Goal: Contribute content

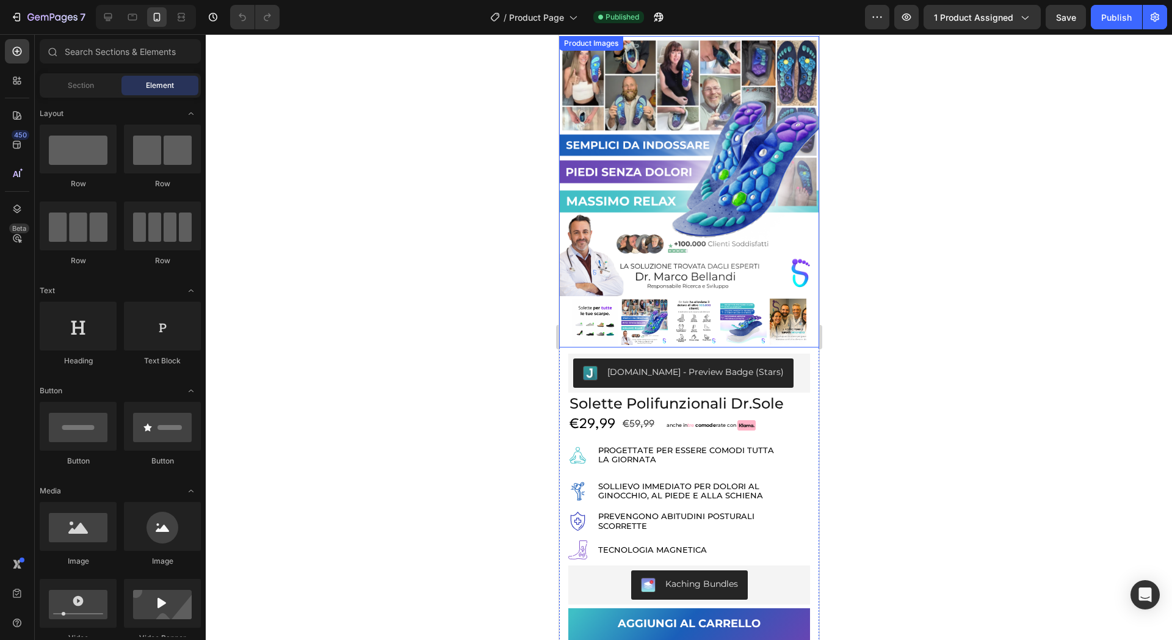
scroll to position [76, 0]
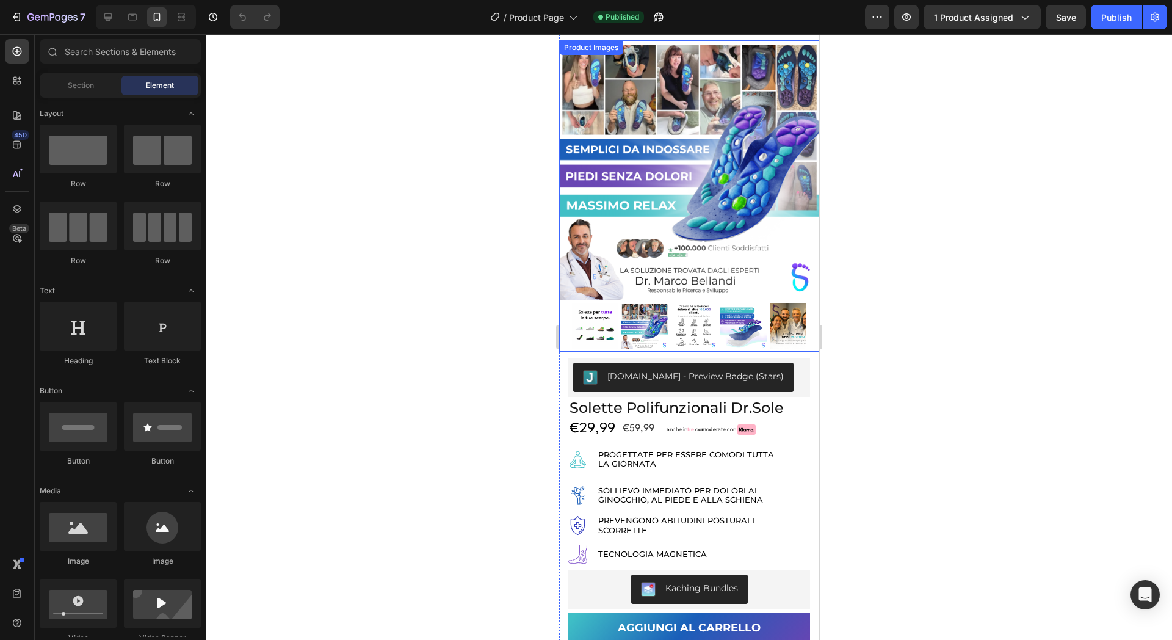
click at [777, 309] on img at bounding box center [792, 326] width 46 height 46
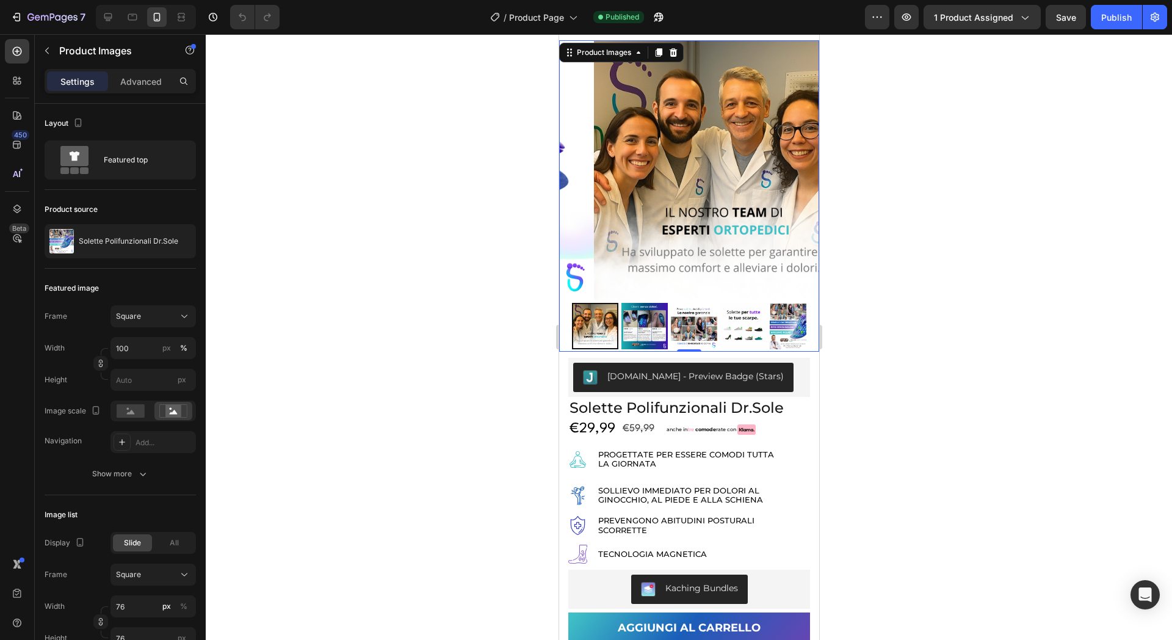
click at [600, 303] on div at bounding box center [594, 326] width 46 height 46
click at [634, 309] on img at bounding box center [644, 326] width 46 height 46
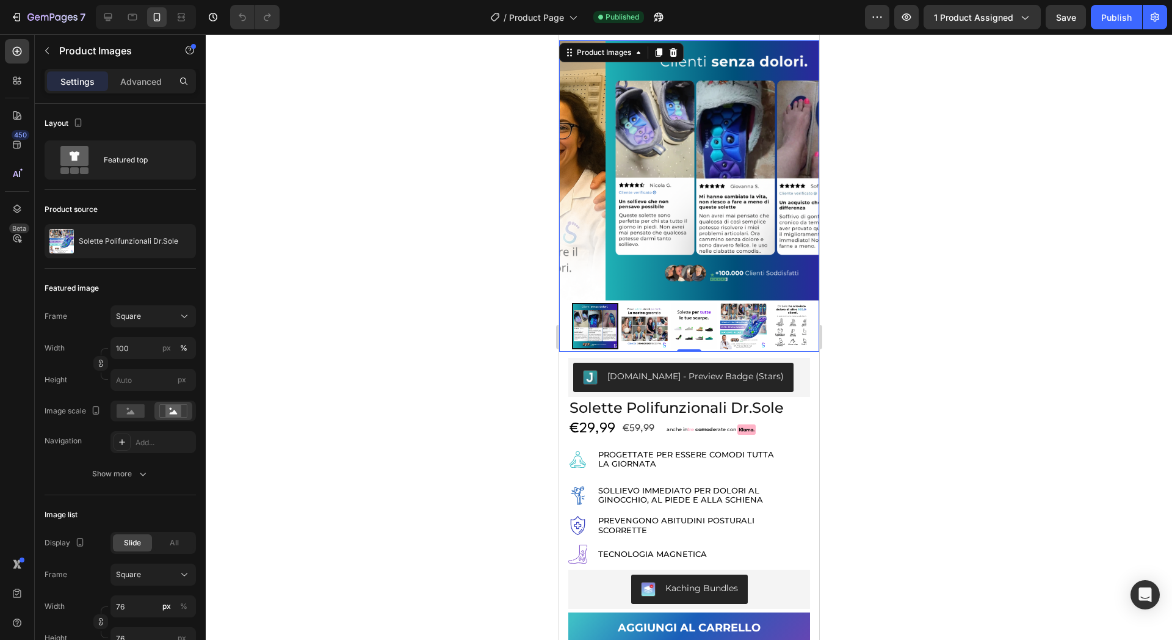
click at [635, 310] on img at bounding box center [644, 326] width 46 height 46
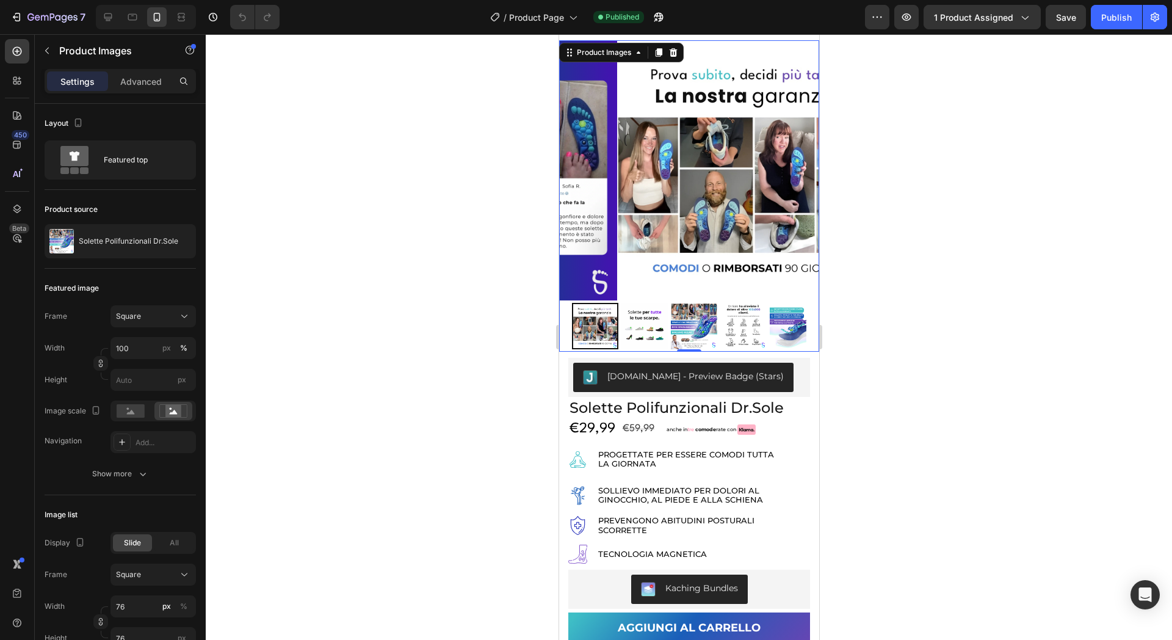
click at [635, 322] on img at bounding box center [644, 326] width 46 height 46
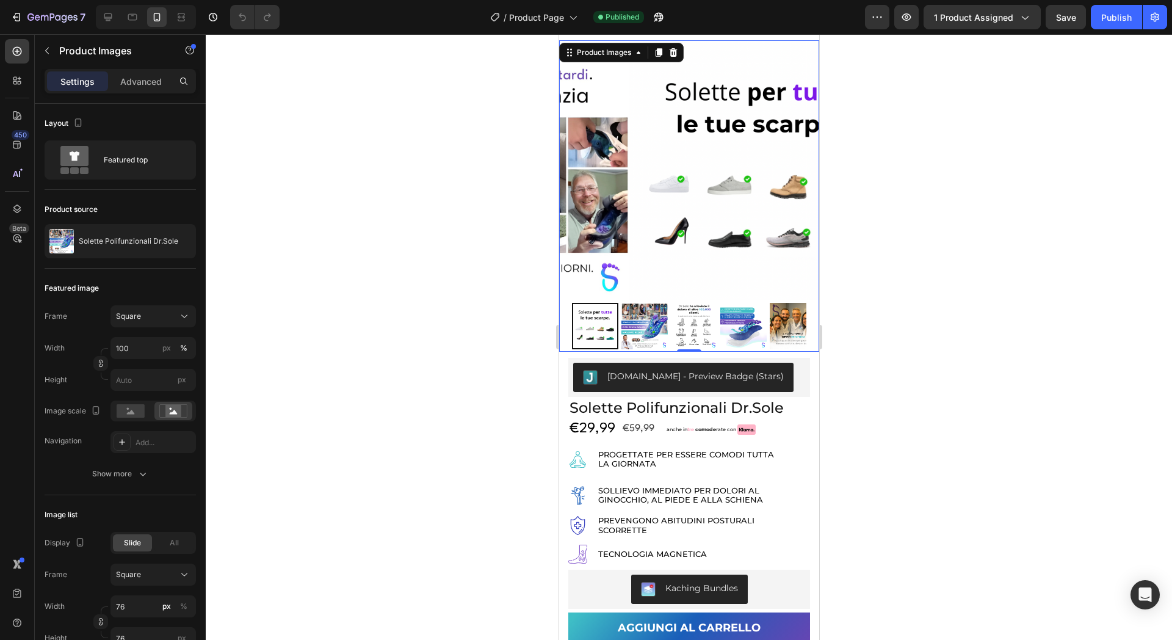
click at [635, 322] on img at bounding box center [644, 326] width 46 height 46
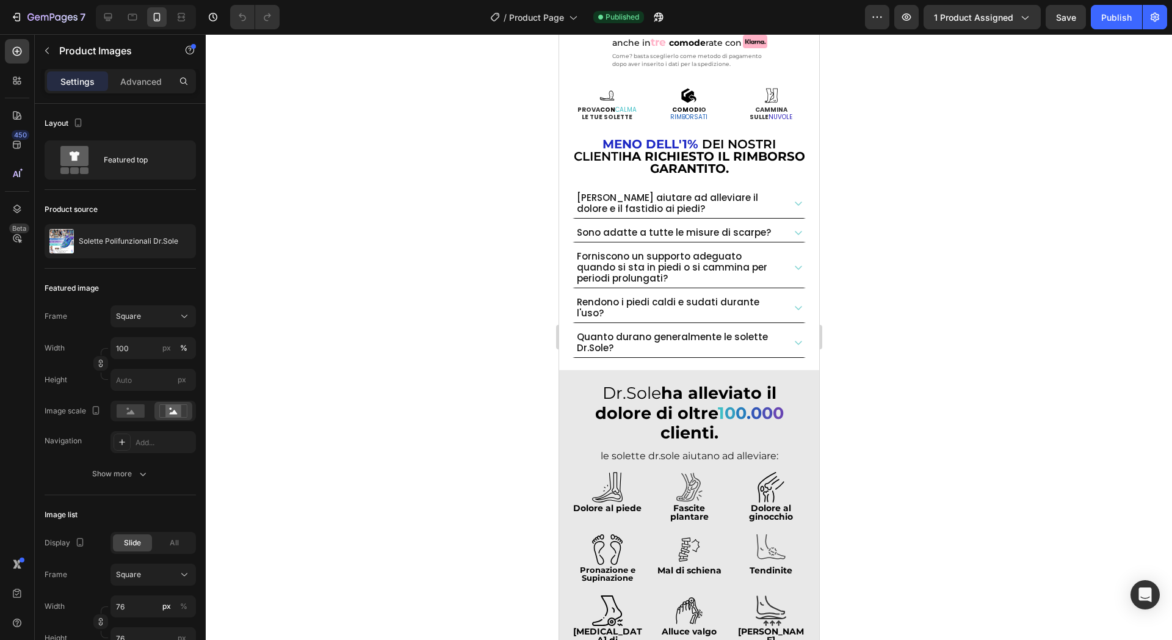
scroll to position [839, 0]
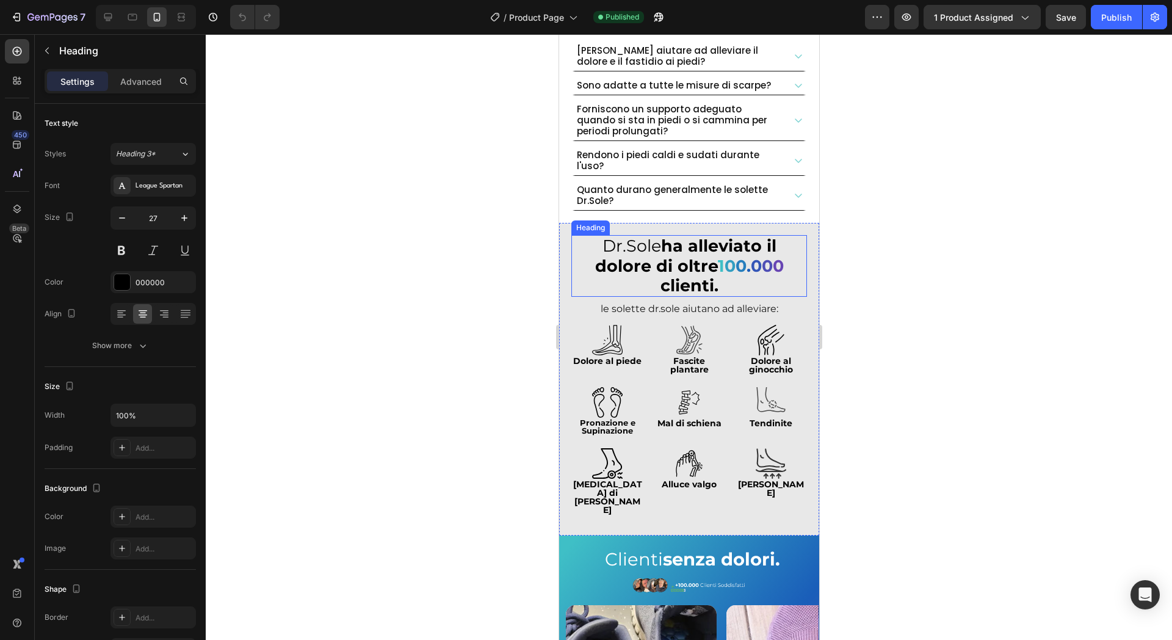
drag, startPoint x: 666, startPoint y: 263, endPoint x: 749, endPoint y: 308, distance: 94.5
click at [664, 262] on strong "ha alleviato il dolore di oltre" at bounding box center [685, 256] width 181 height 40
drag, startPoint x: 687, startPoint y: 293, endPoint x: 694, endPoint y: 255, distance: 38.4
click at [694, 255] on div "Dr.Sole ha alleviato il dolore di oltre 1 0 0 . 0 0 0 clienti. Heading 4" at bounding box center [689, 266] width 236 height 62
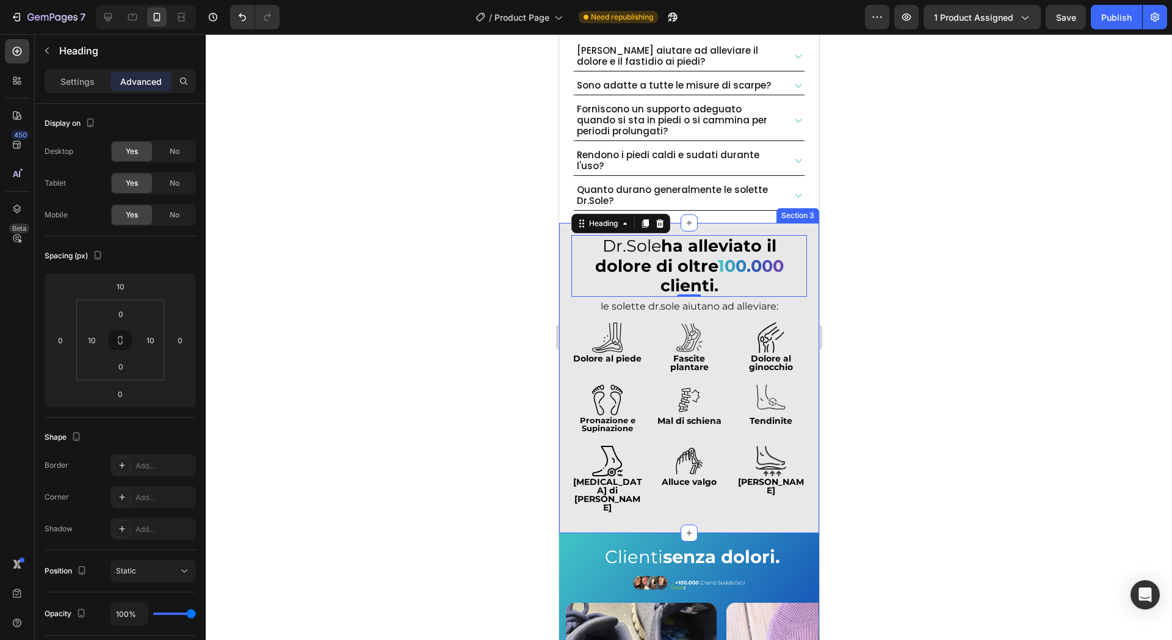
click at [562, 255] on div "Dr.Sole ha alleviato il dolore di oltre 1 0 0 . 0 0 0 clienti. Heading 0 le sol…" at bounding box center [689, 378] width 260 height 310
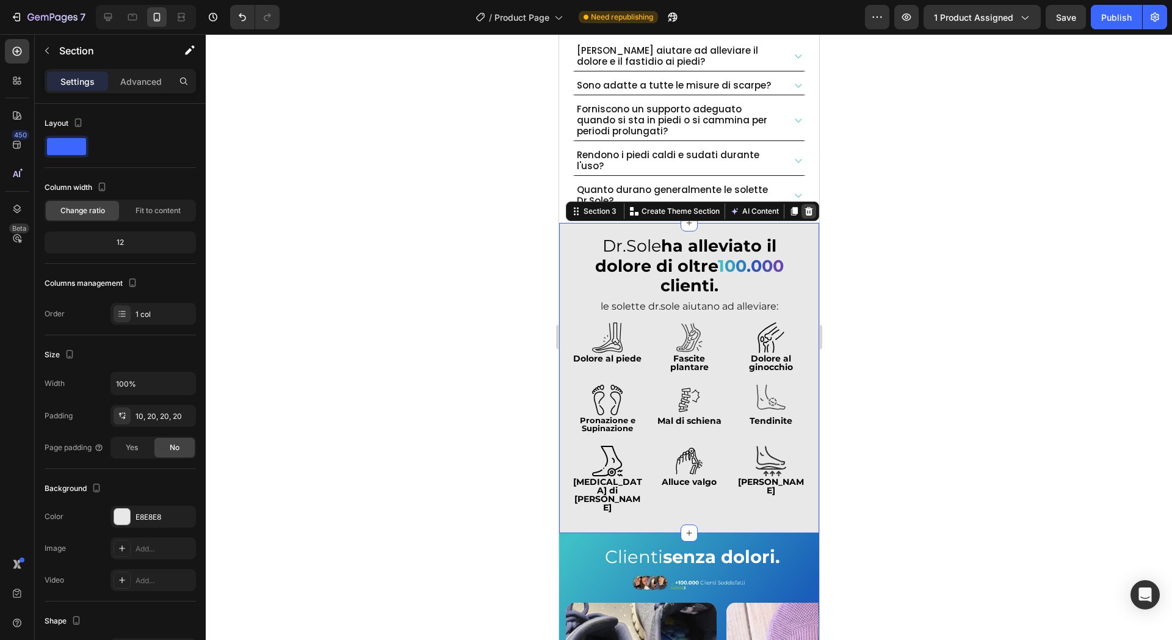
click at [803, 206] on icon at bounding box center [808, 211] width 10 height 10
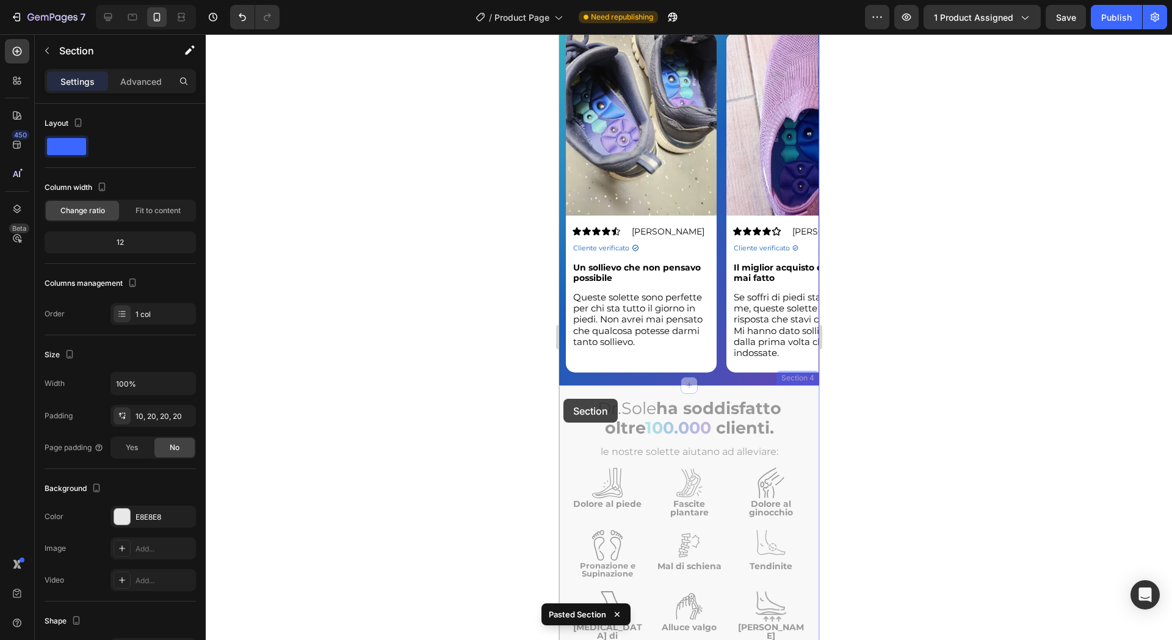
scroll to position [718, 0]
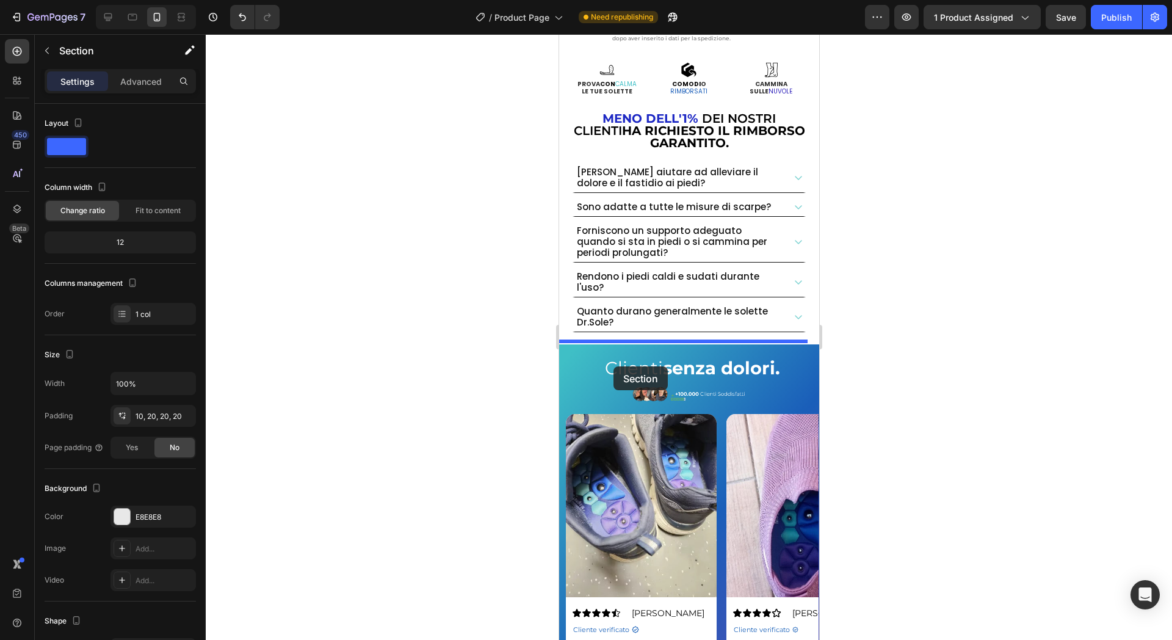
drag, startPoint x: 563, startPoint y: 399, endPoint x: 613, endPoint y: 364, distance: 60.6
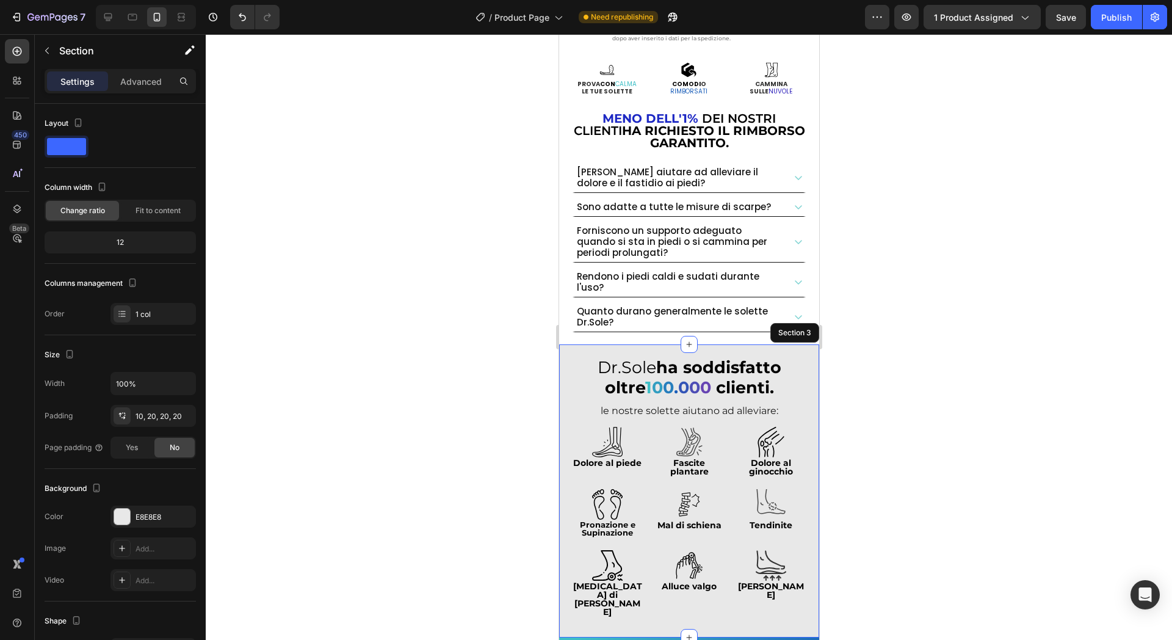
click at [515, 355] on div at bounding box center [689, 337] width 966 height 606
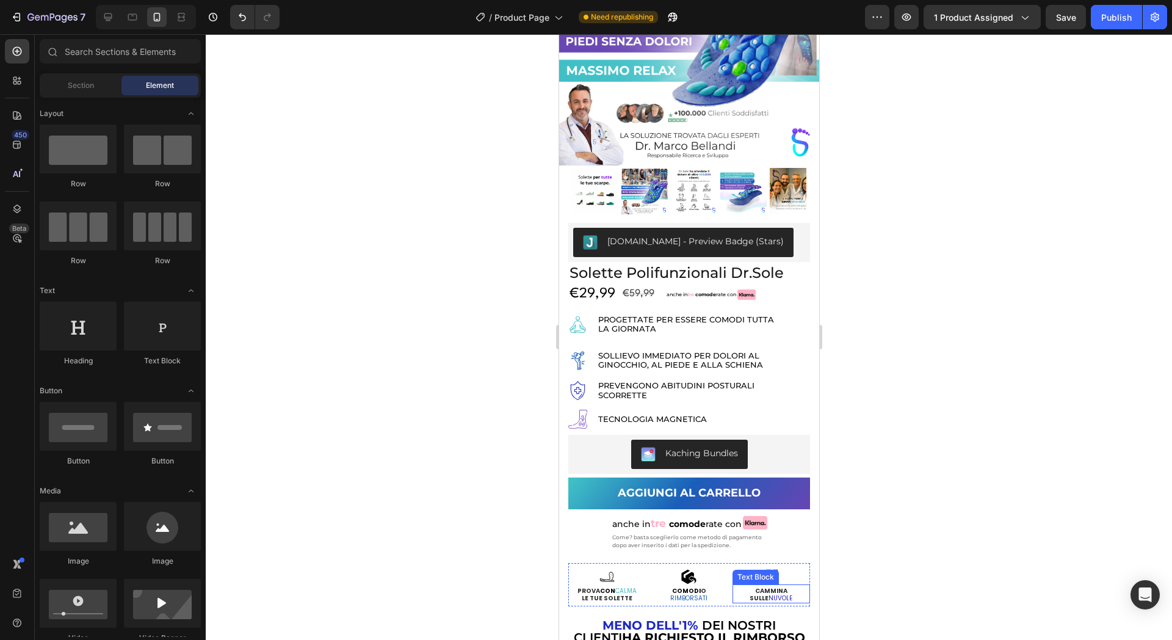
scroll to position [184, 0]
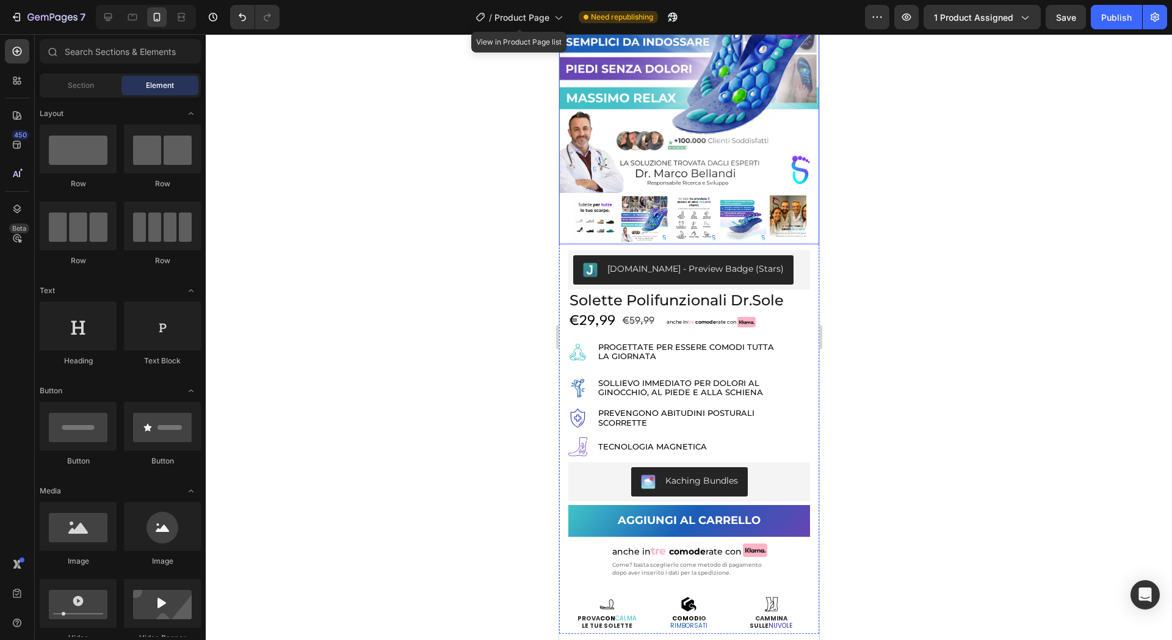
click at [674, 173] on img at bounding box center [689, 63] width 260 height 260
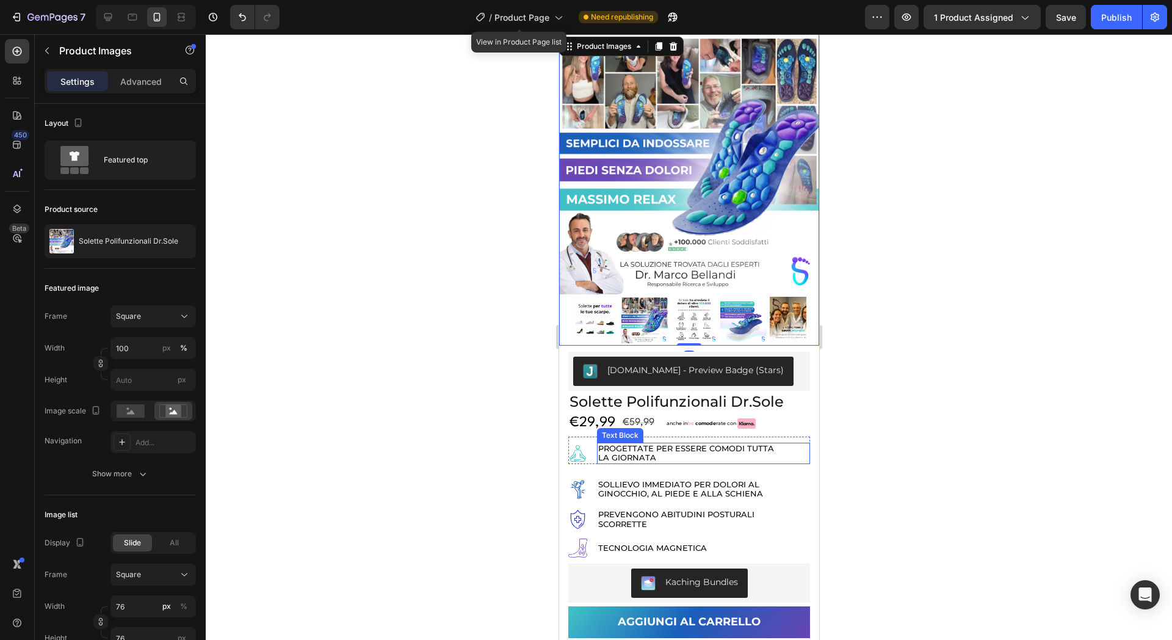
scroll to position [31, 0]
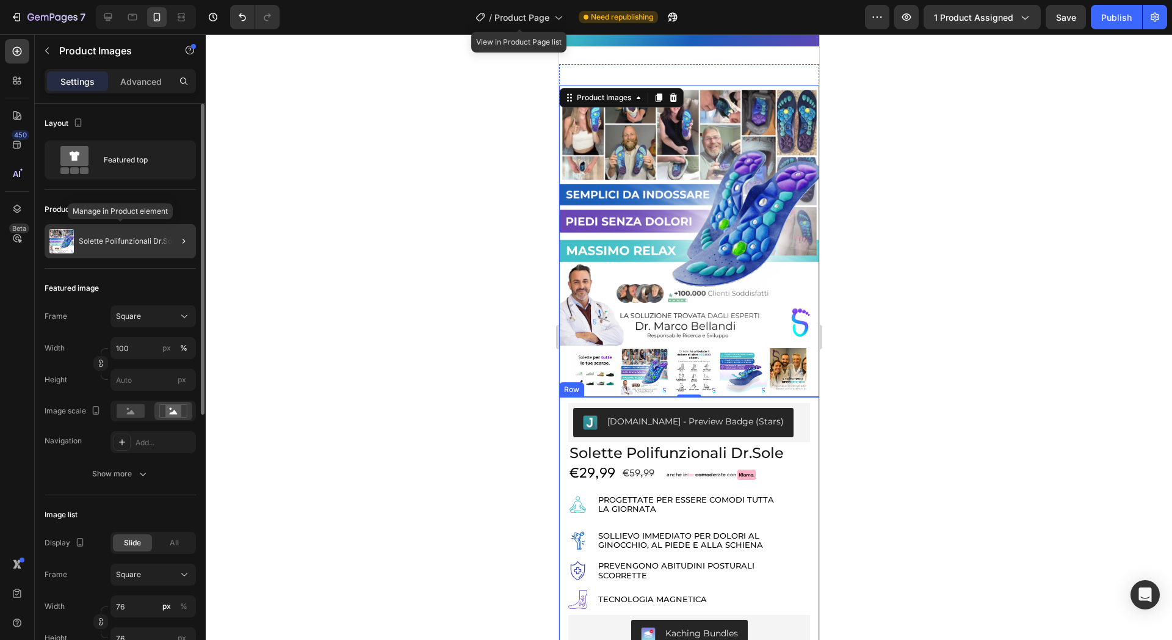
click at [151, 249] on div "Solette Polifunzionali Dr.Sole" at bounding box center [120, 241] width 151 height 34
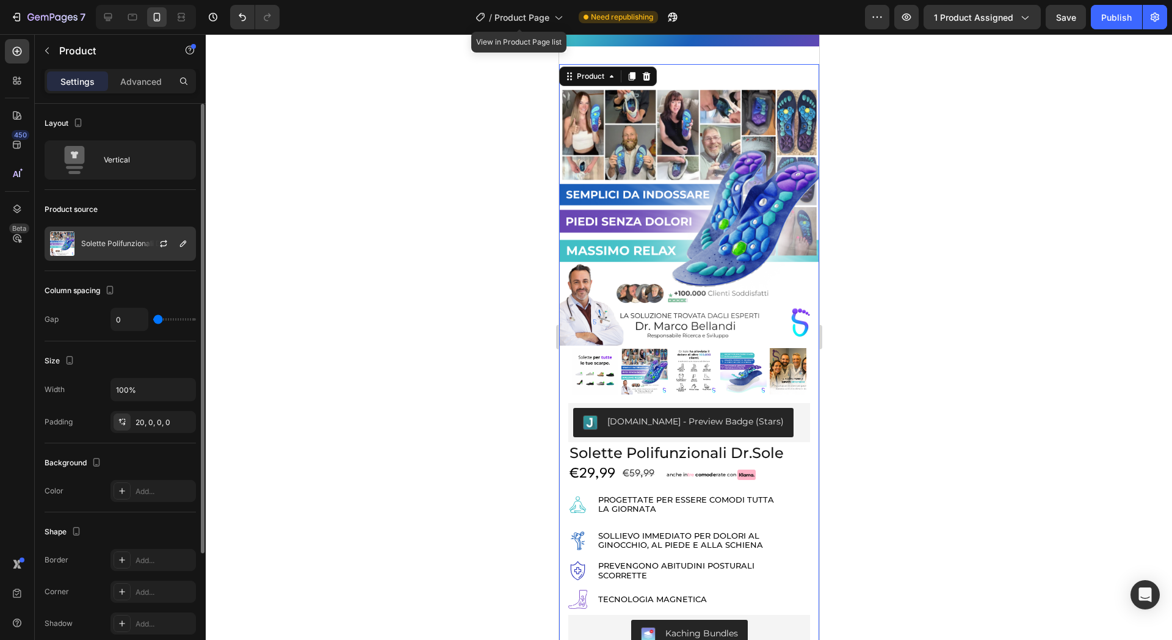
click at [137, 241] on p "Solette Polifunzionali Dr.Sole" at bounding box center [131, 243] width 100 height 9
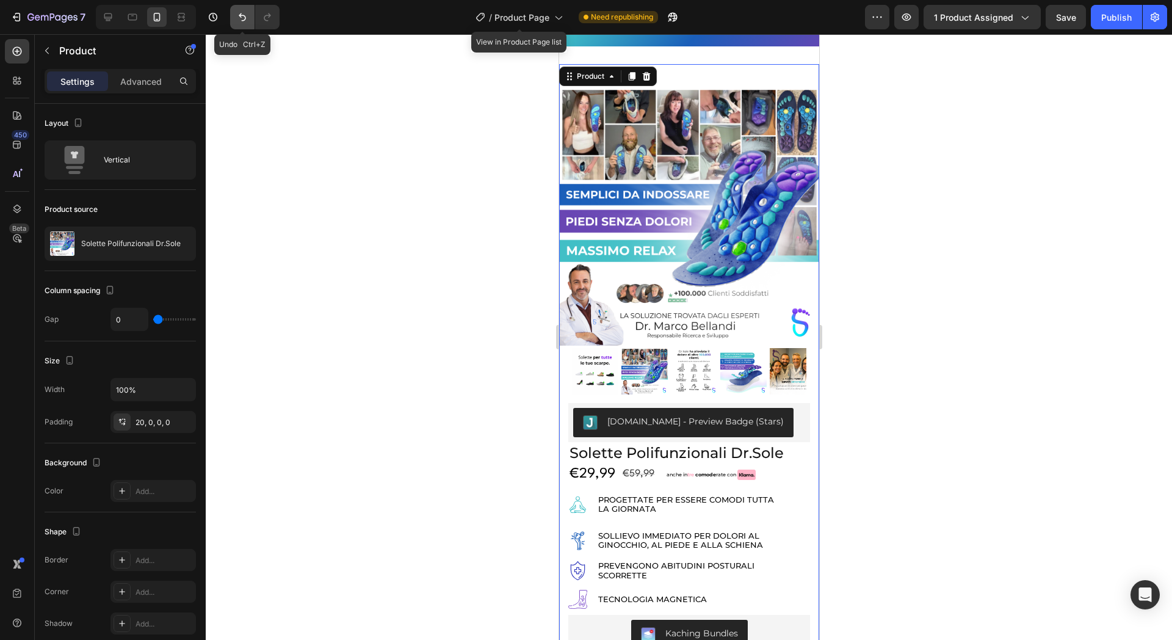
click at [248, 17] on icon "Undo/Redo" at bounding box center [242, 17] width 12 height 12
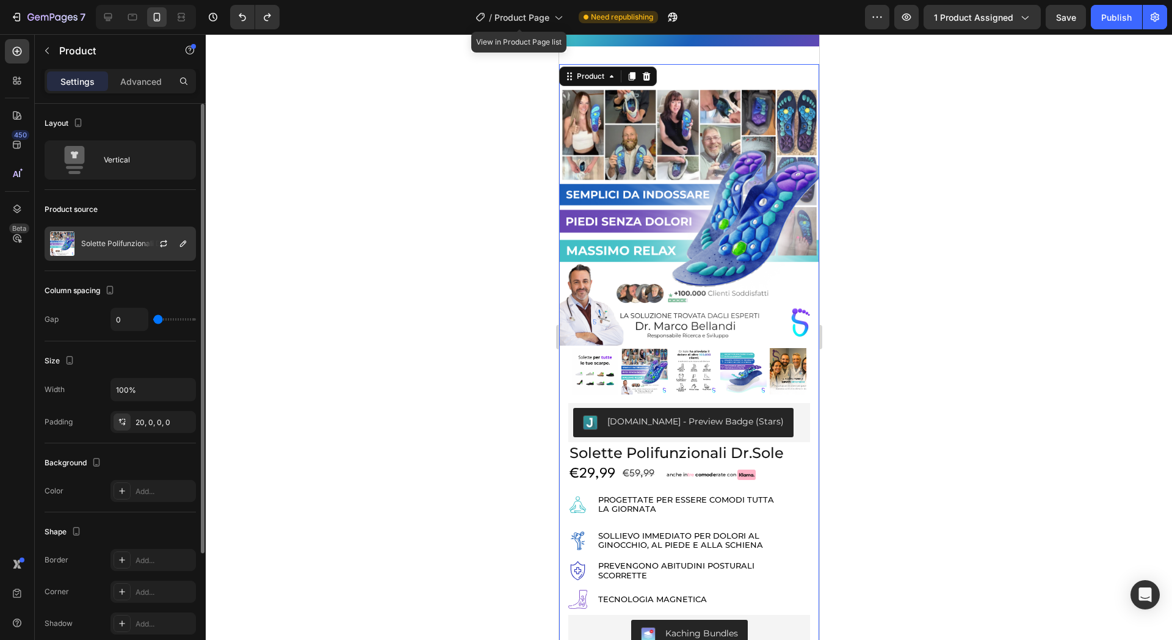
click at [134, 236] on div "Solette Polifunzionali Dr.Sole" at bounding box center [120, 243] width 151 height 34
click at [168, 242] on icon "button" at bounding box center [164, 244] width 10 height 10
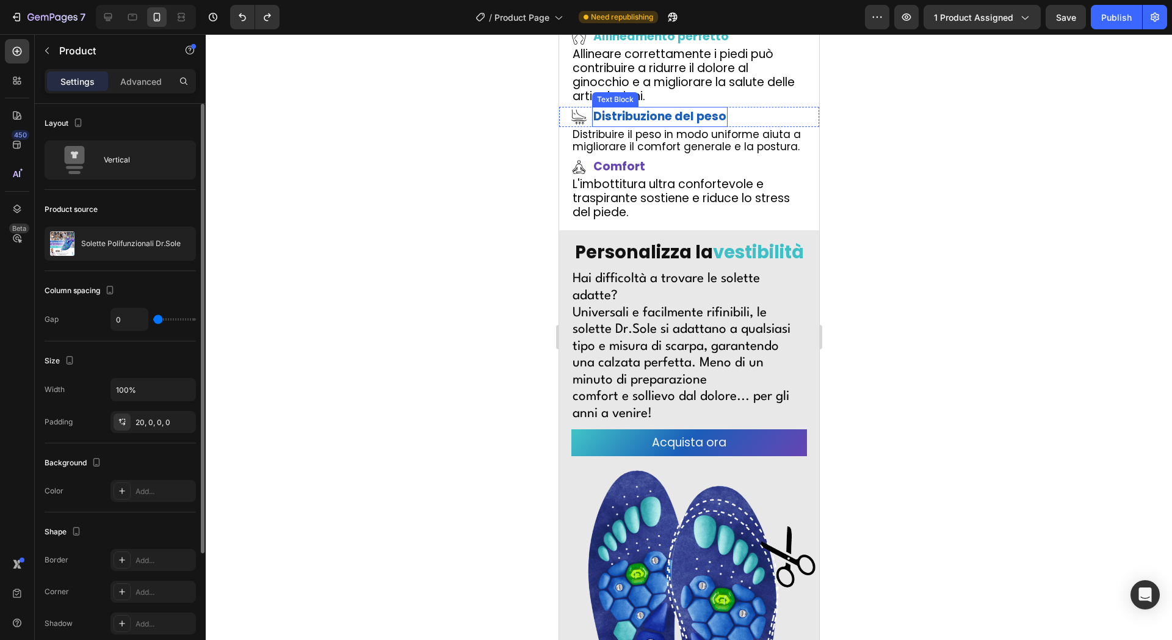
scroll to position [2473, 0]
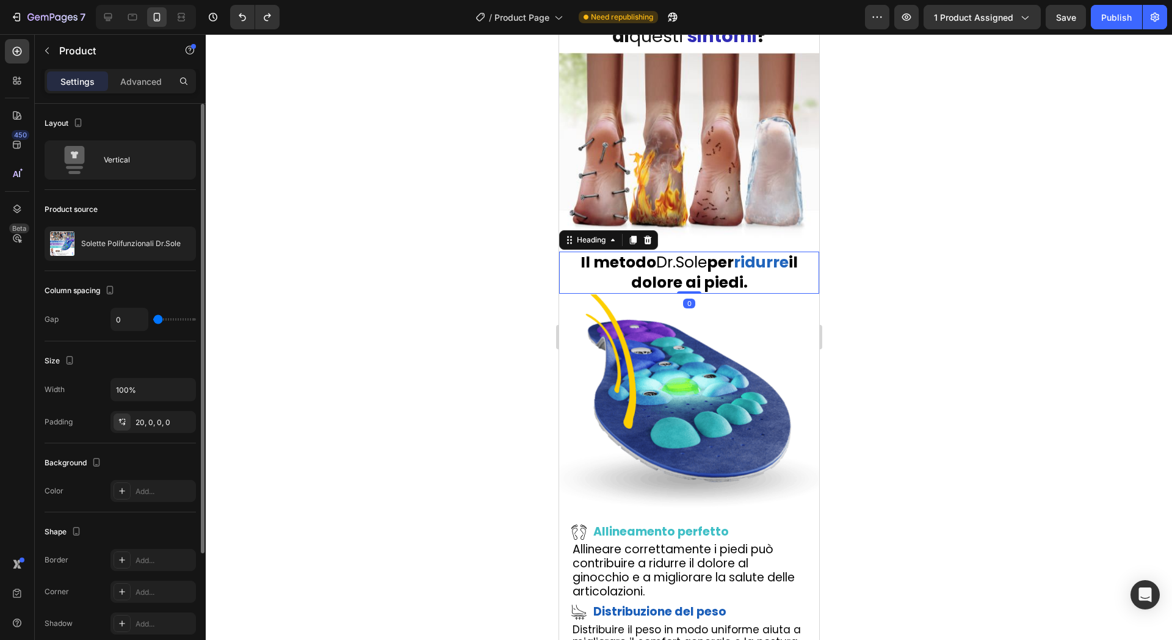
click at [680, 270] on strong "il dolore ai piedi." at bounding box center [714, 273] width 167 height 42
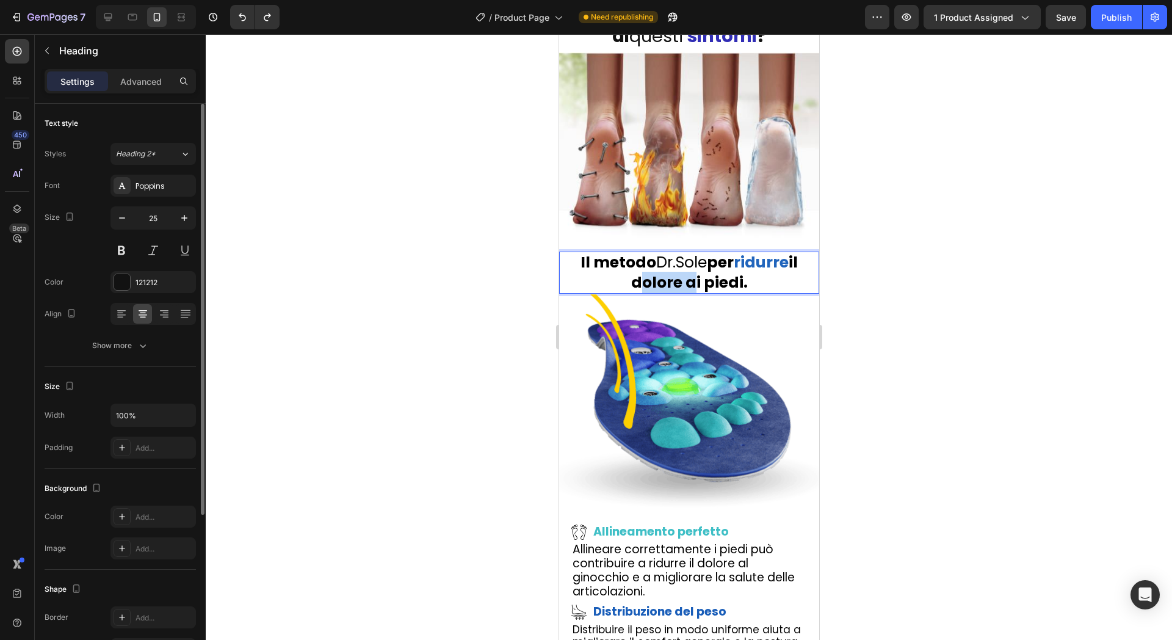
click at [663, 272] on strong "il dolore ai piedi." at bounding box center [714, 273] width 167 height 42
click at [626, 276] on strong "i sintomi ai piedi." at bounding box center [710, 273] width 169 height 42
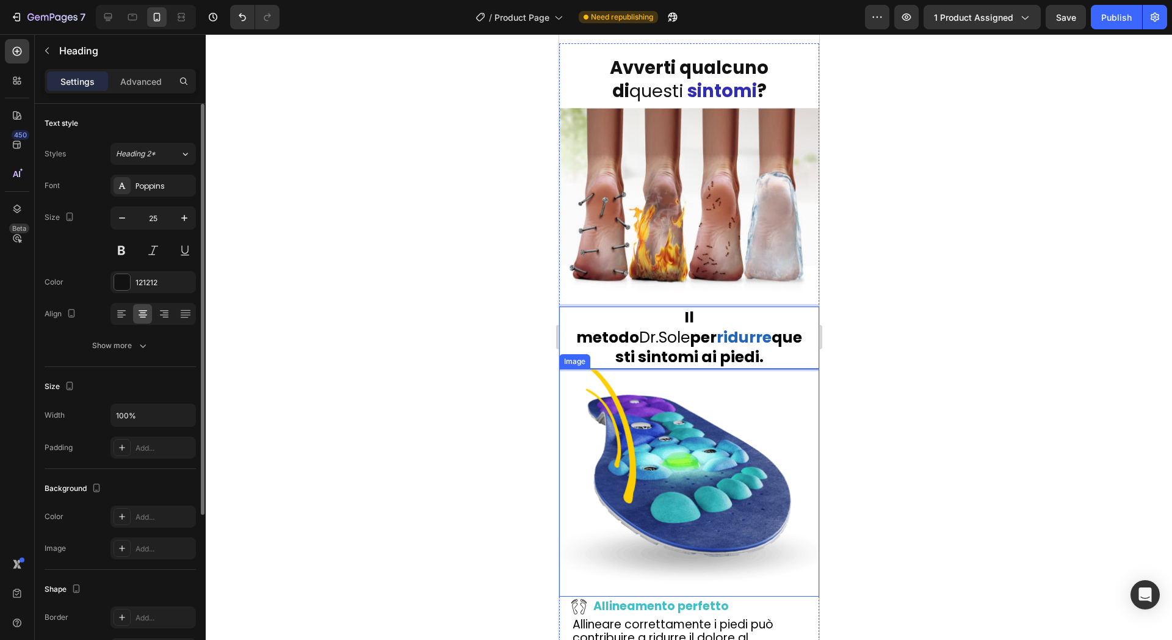
scroll to position [2397, 0]
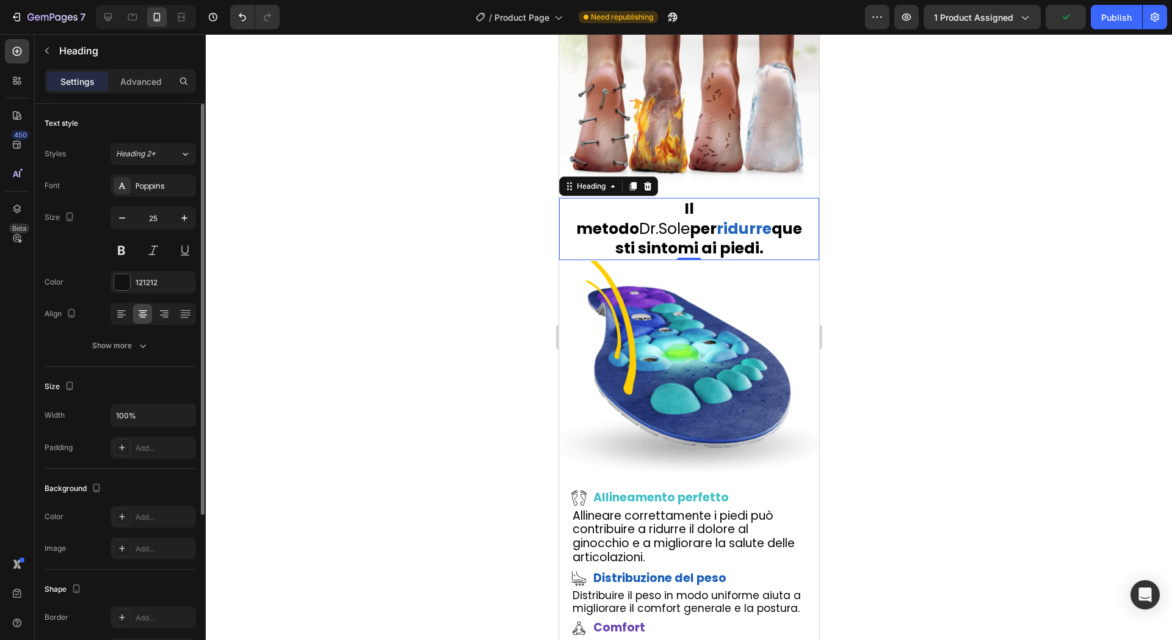
click at [954, 406] on div at bounding box center [689, 337] width 966 height 606
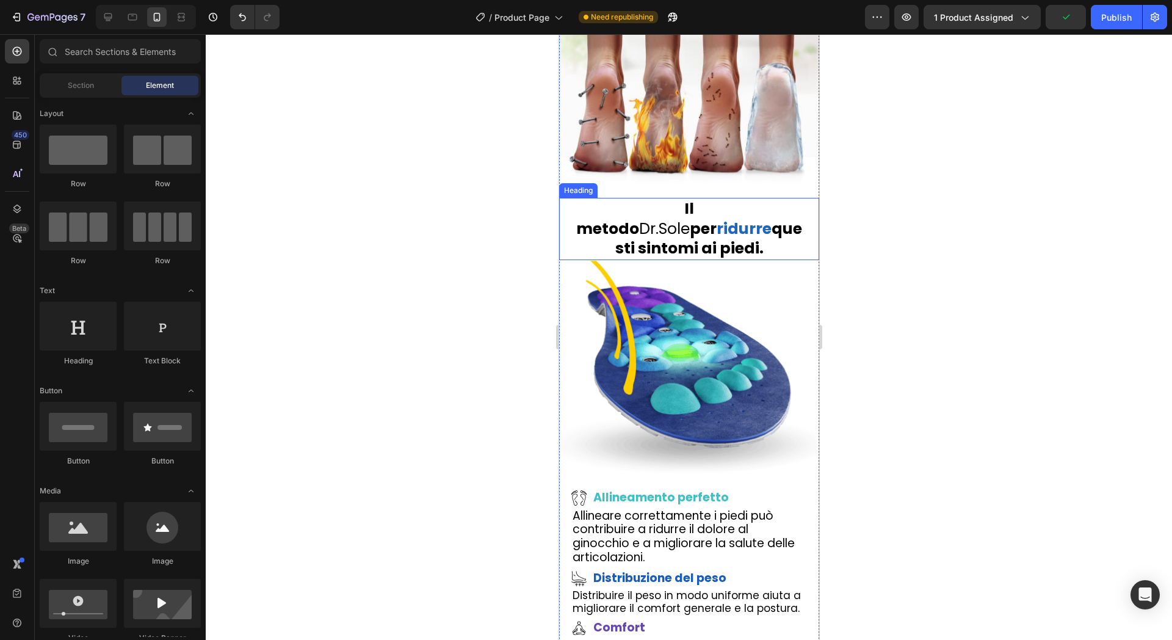
click at [753, 239] on strong "ridurre" at bounding box center [743, 228] width 55 height 21
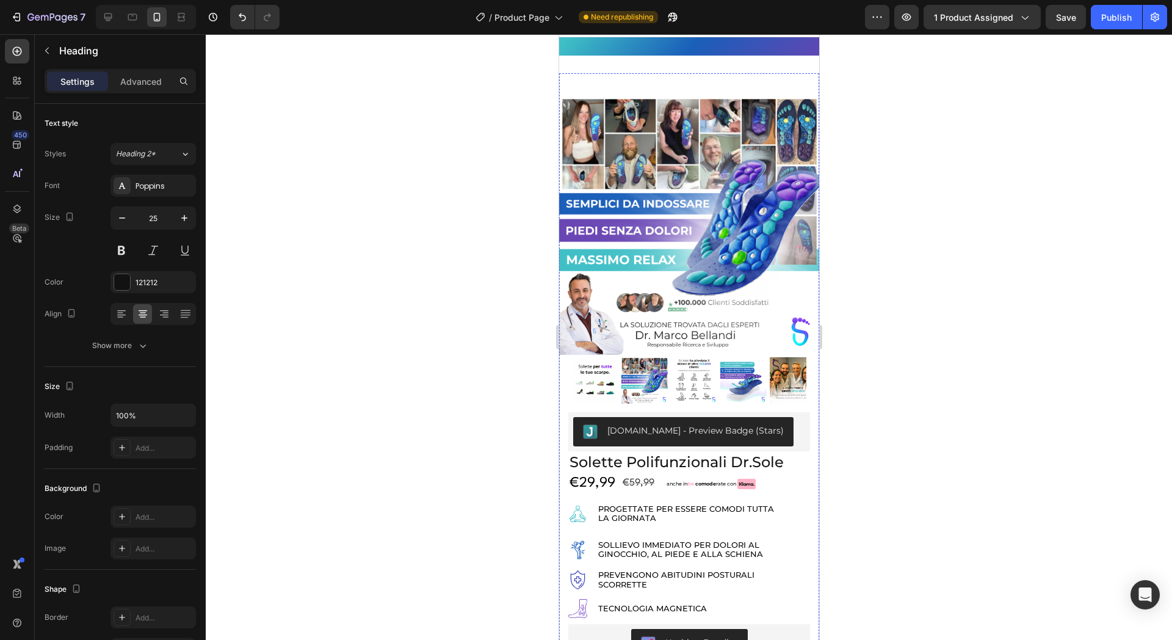
scroll to position [0, 0]
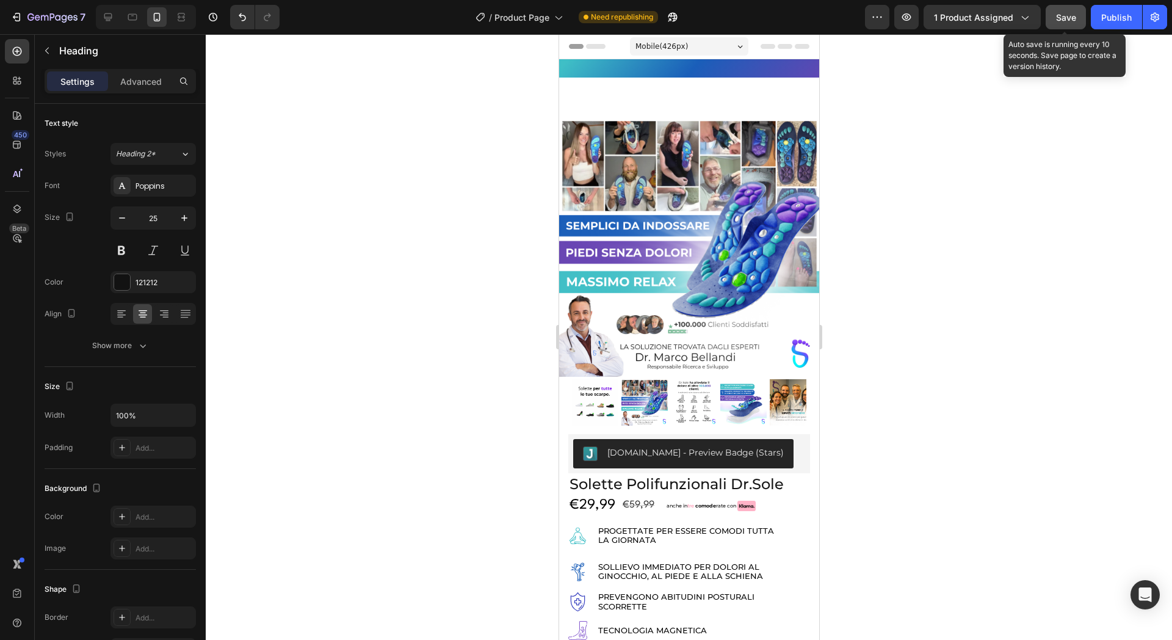
click at [1060, 16] on span "Save" at bounding box center [1066, 17] width 20 height 10
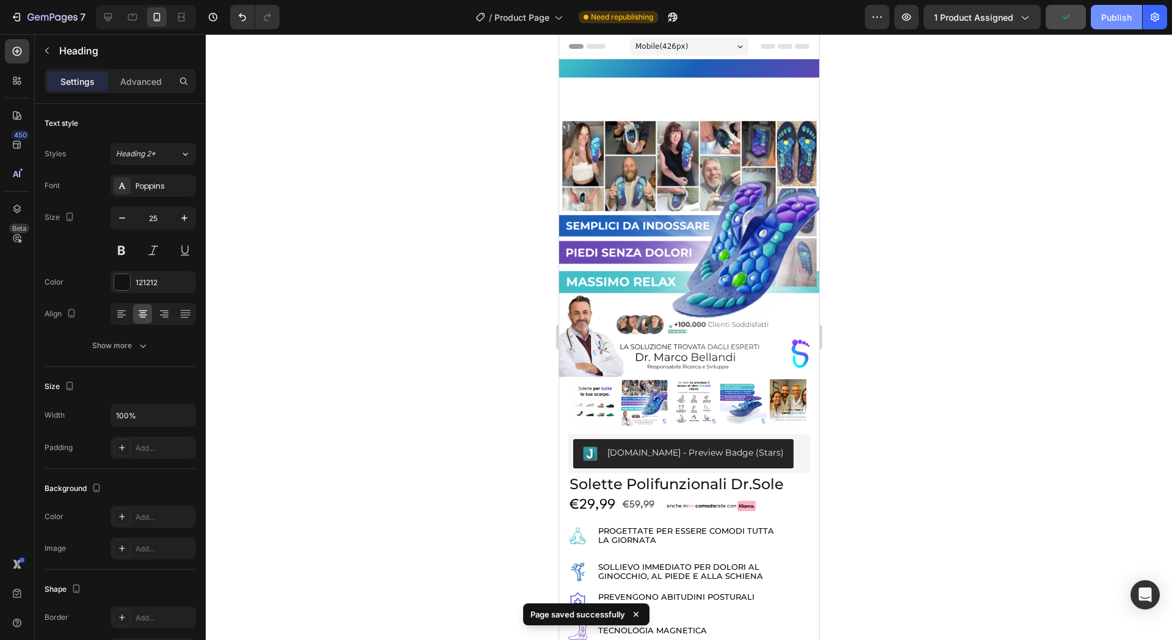
click at [1109, 24] on button "Publish" at bounding box center [1116, 17] width 51 height 24
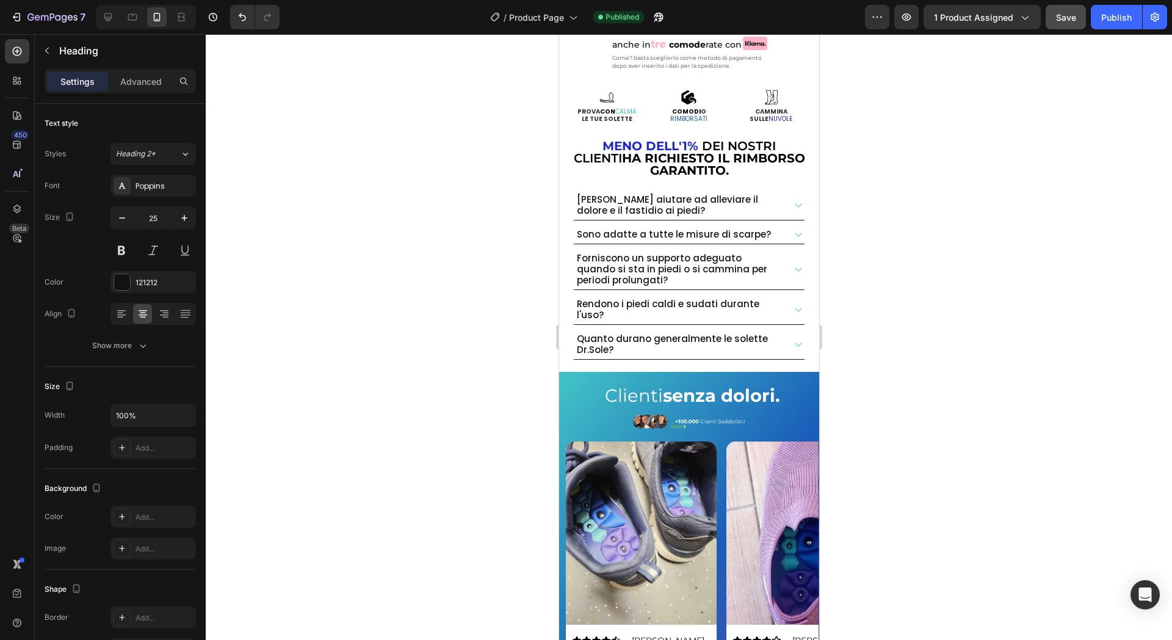
scroll to position [538, 0]
